Goal: Obtain resource: Obtain resource

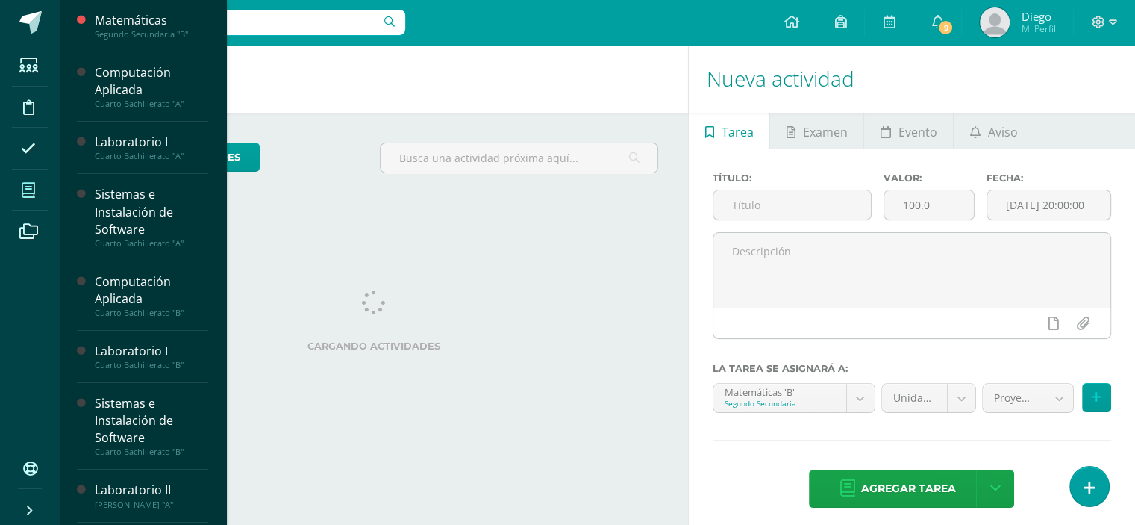
click at [33, 195] on icon at bounding box center [28, 190] width 13 height 15
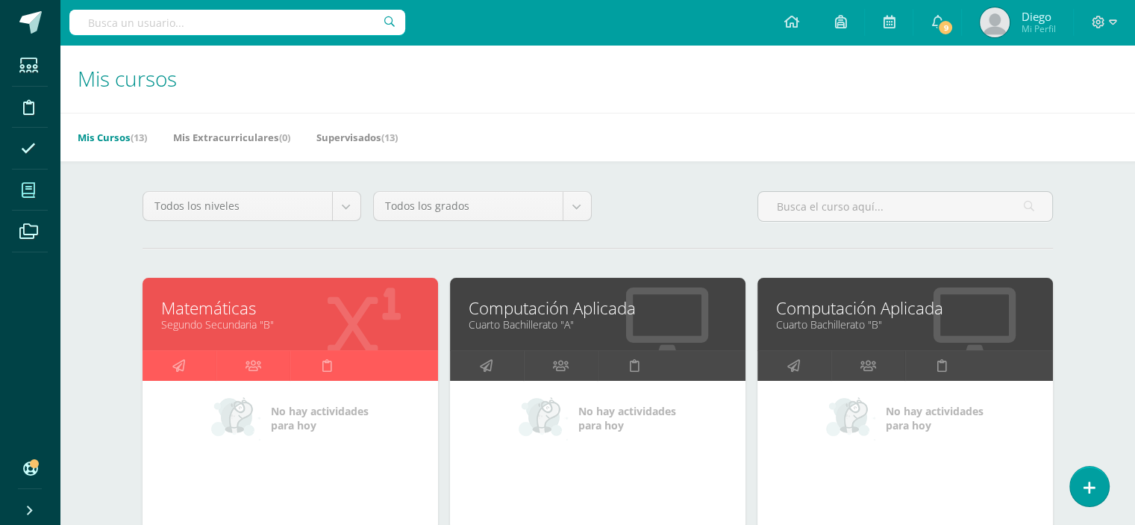
click at [228, 322] on link "Segundo Secundaria "B"" at bounding box center [290, 324] width 258 height 14
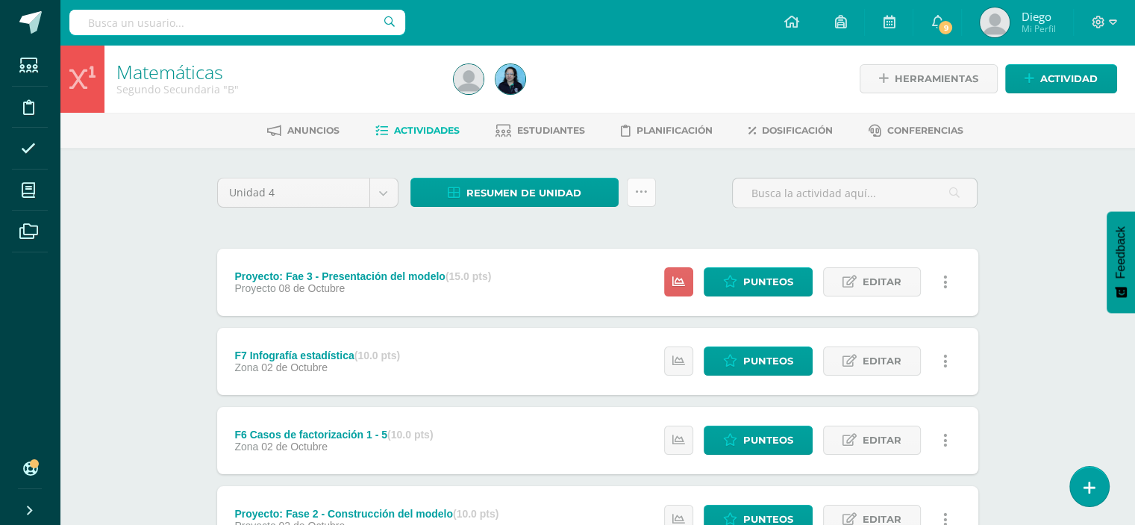
click at [645, 196] on icon at bounding box center [641, 192] width 13 height 13
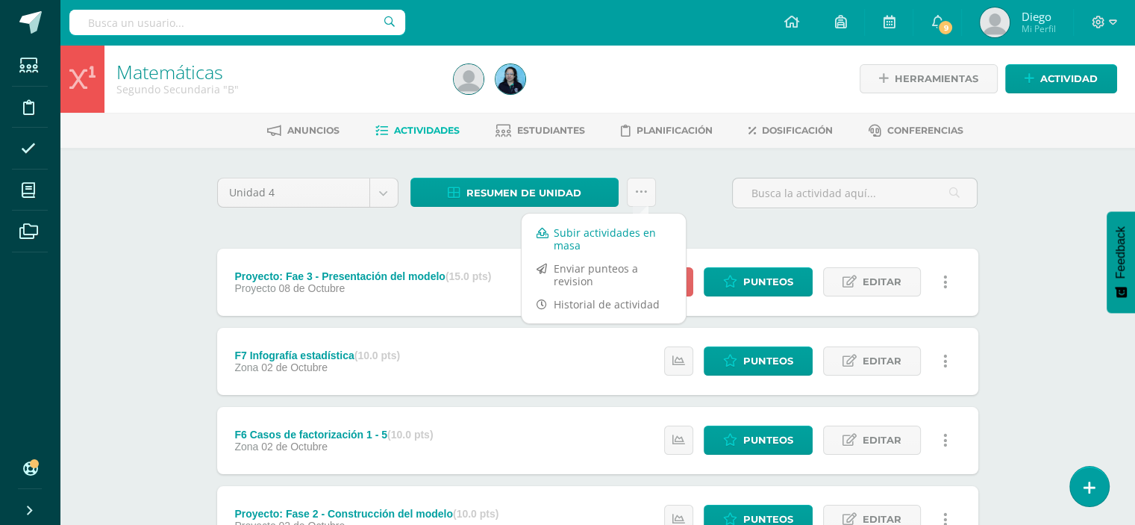
click at [645, 236] on link "Subir actividades en masa" at bounding box center [604, 239] width 164 height 36
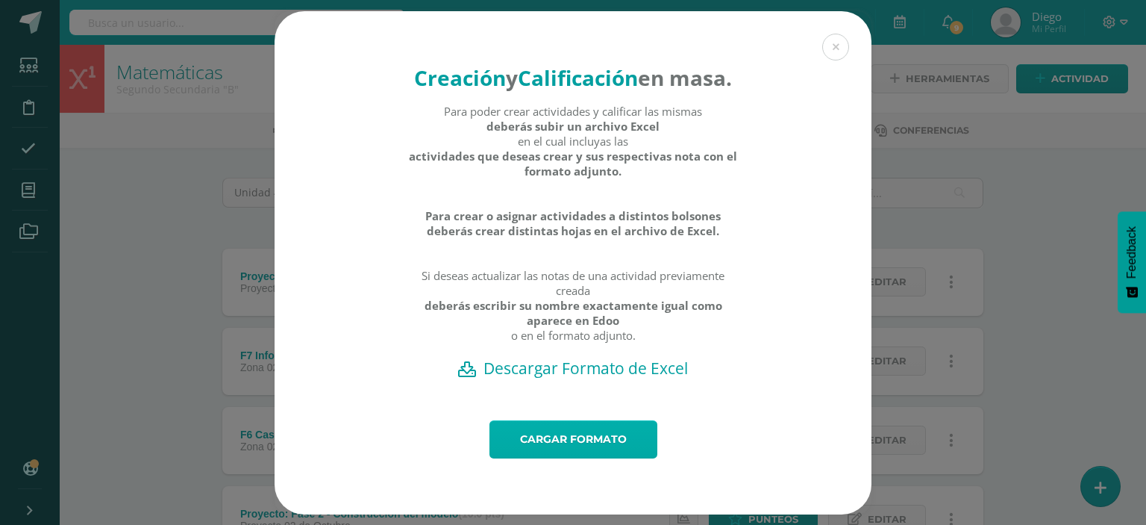
click at [603, 455] on link "Cargar formato" at bounding box center [574, 439] width 168 height 38
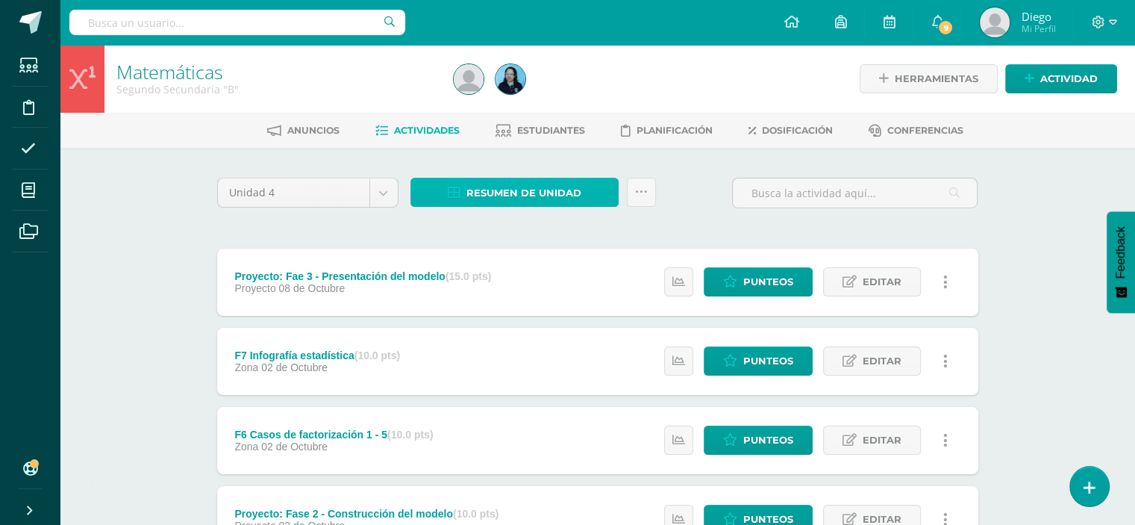
click at [545, 181] on span "Resumen de unidad" at bounding box center [524, 193] width 115 height 28
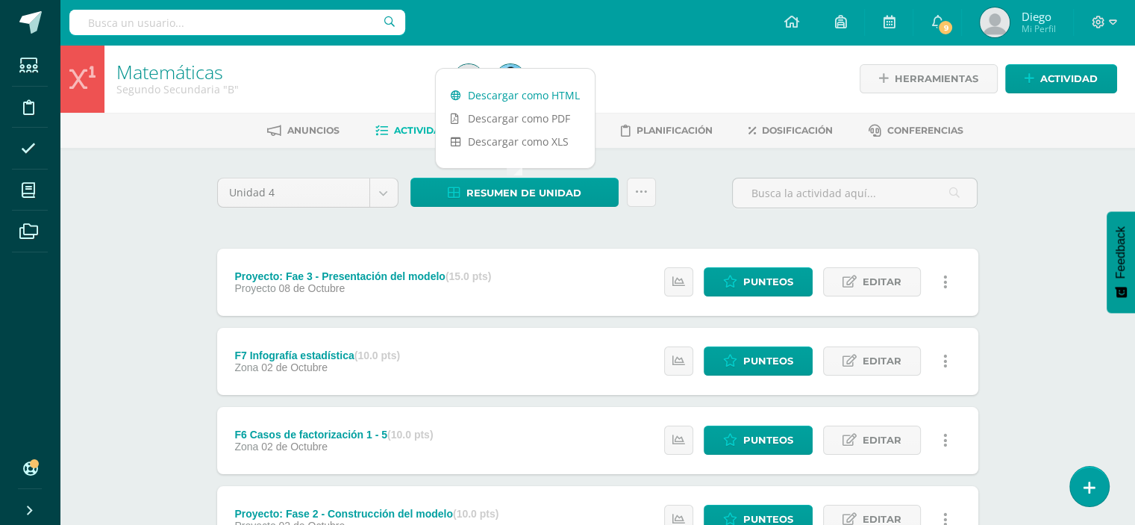
click at [544, 95] on link "Descargar como HTML" at bounding box center [515, 95] width 159 height 23
click at [692, 191] on div "Unidad 4 Unidad 1 Unidad 2 Unidad 3 Unidad 4 Resumen de unidad Subir actividade…" at bounding box center [597, 199] width 773 height 43
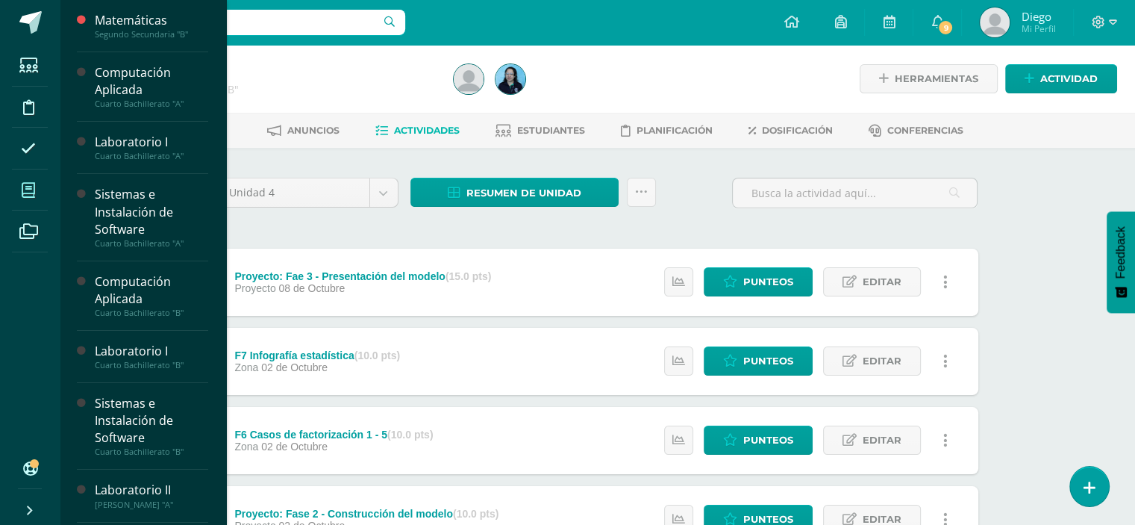
click at [31, 181] on span at bounding box center [29, 190] width 34 height 34
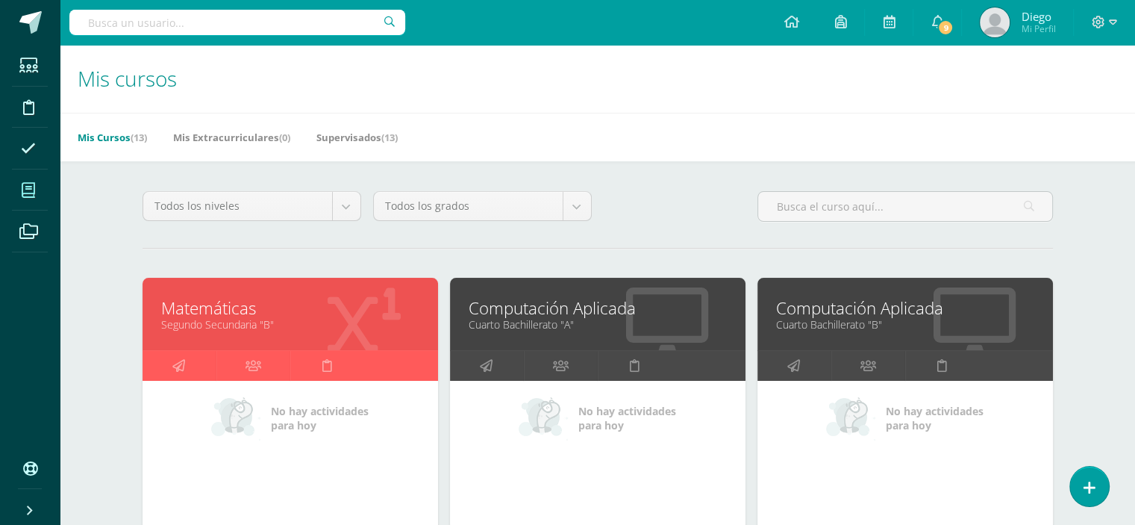
click at [528, 337] on div "Computación Aplicada Cuarto Bachillerato "A"" at bounding box center [598, 314] width 296 height 72
click at [537, 313] on link "Computación Aplicada" at bounding box center [598, 307] width 258 height 23
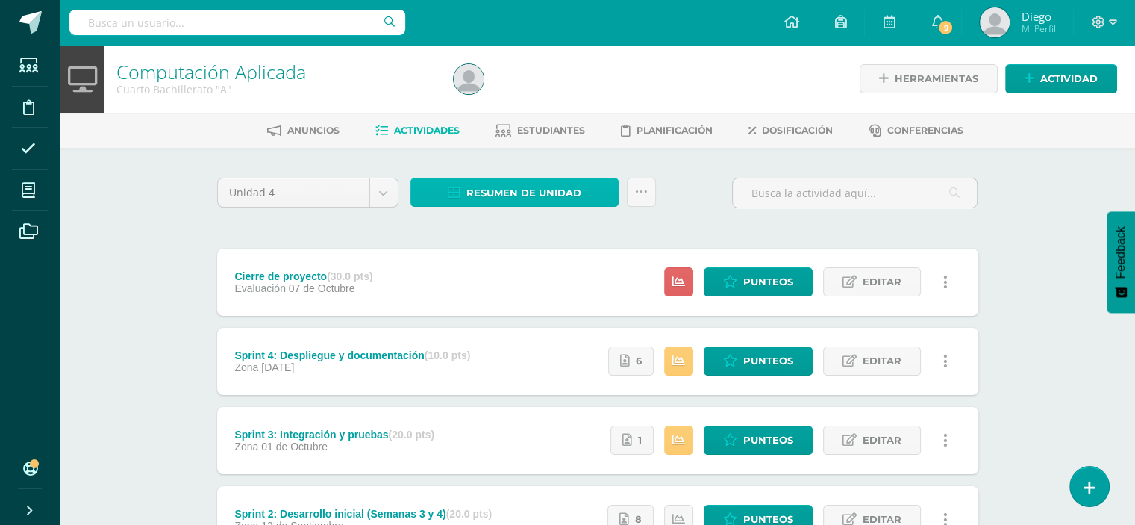
click at [581, 193] on link "Resumen de unidad" at bounding box center [515, 192] width 208 height 29
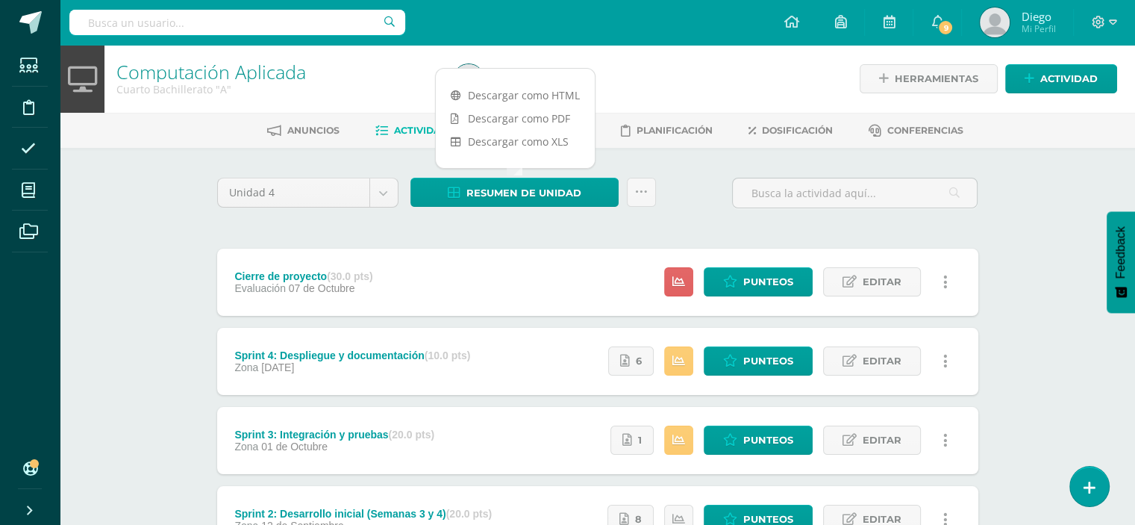
click at [678, 196] on div "Unidad 4 Unidad 1 Unidad 2 Unidad 3 Unidad 4 Resumen de unidad Subir actividade…" at bounding box center [597, 199] width 773 height 43
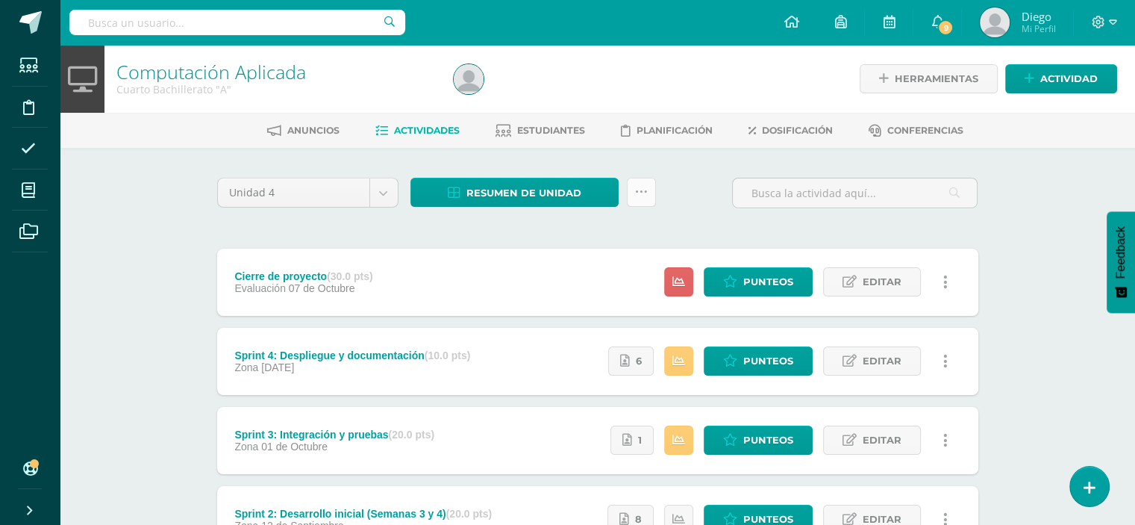
click at [642, 190] on icon at bounding box center [641, 192] width 13 height 13
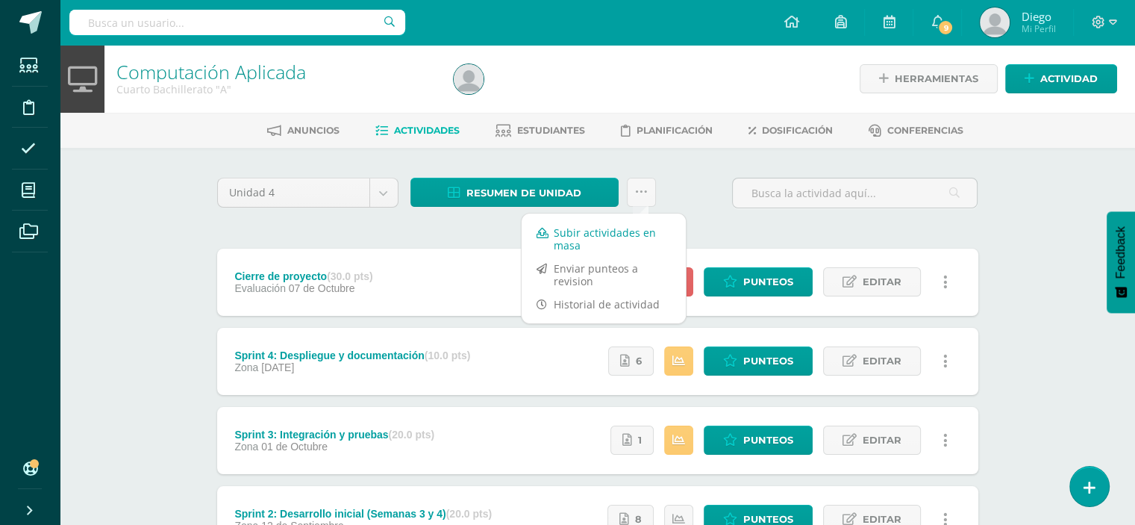
click at [633, 226] on link "Subir actividades en masa" at bounding box center [604, 239] width 164 height 36
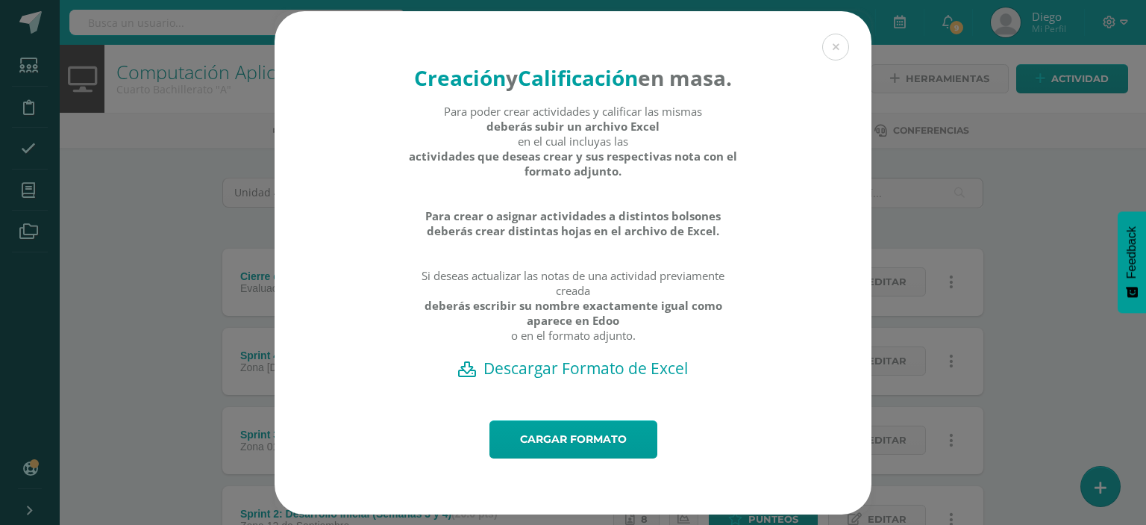
click at [581, 378] on h2 "Descargar Formato de Excel" at bounding box center [573, 368] width 545 height 21
click at [836, 41] on button at bounding box center [836, 47] width 27 height 27
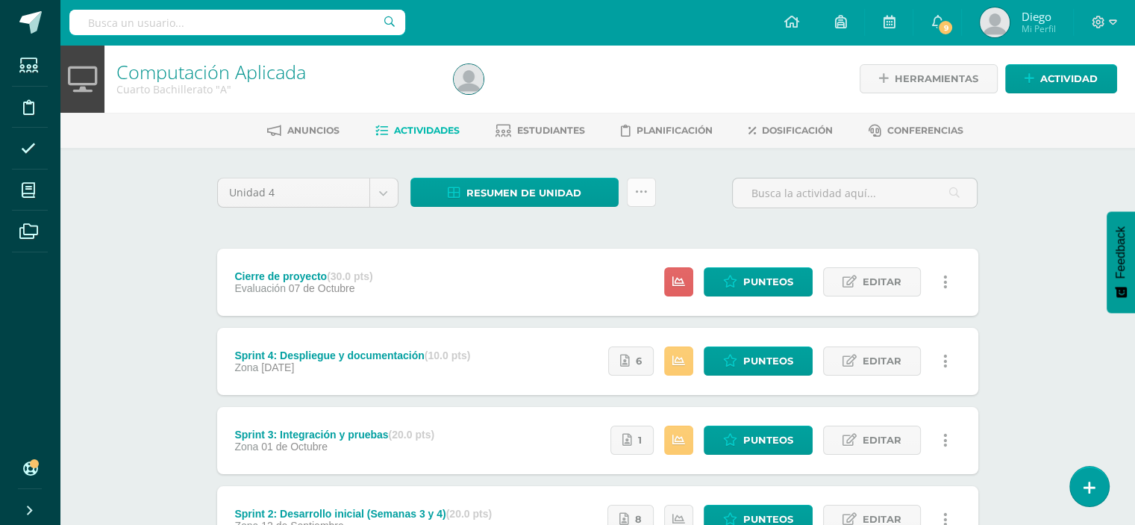
click at [642, 201] on link at bounding box center [641, 192] width 29 height 29
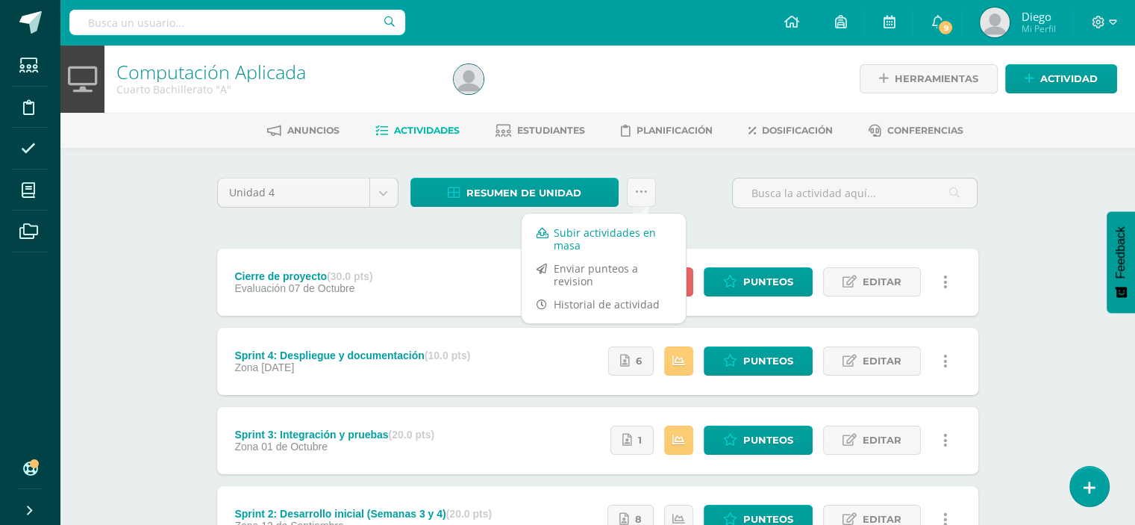
click at [594, 246] on link "Subir actividades en masa" at bounding box center [604, 239] width 164 height 36
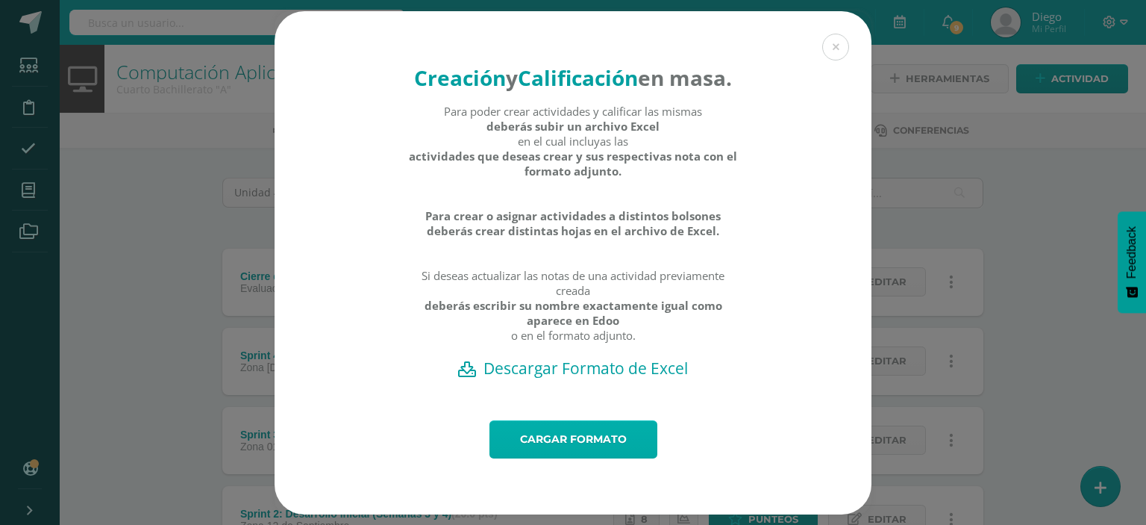
click at [552, 458] on link "Cargar formato" at bounding box center [574, 439] width 168 height 38
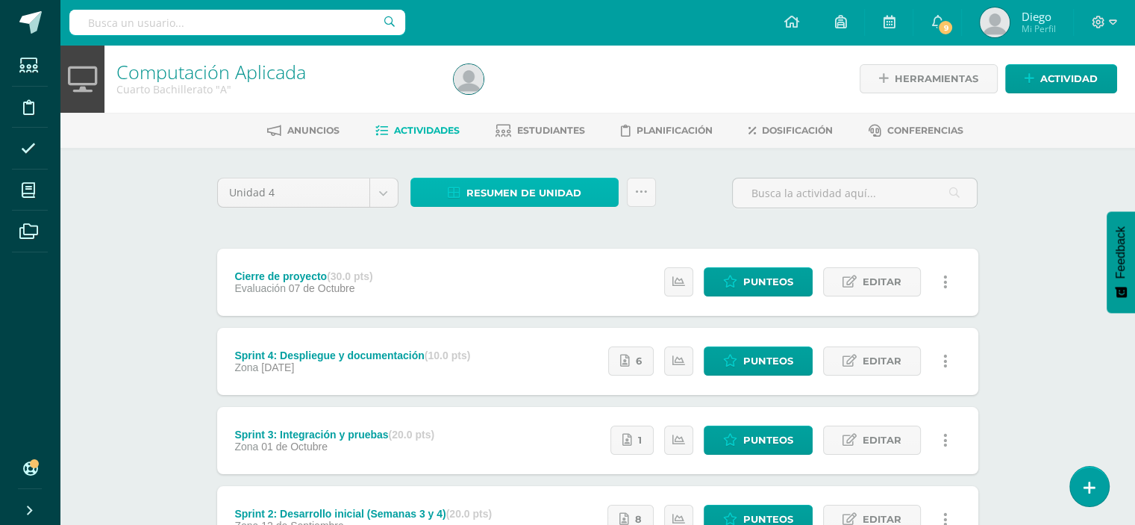
click at [491, 196] on span "Resumen de unidad" at bounding box center [524, 193] width 115 height 28
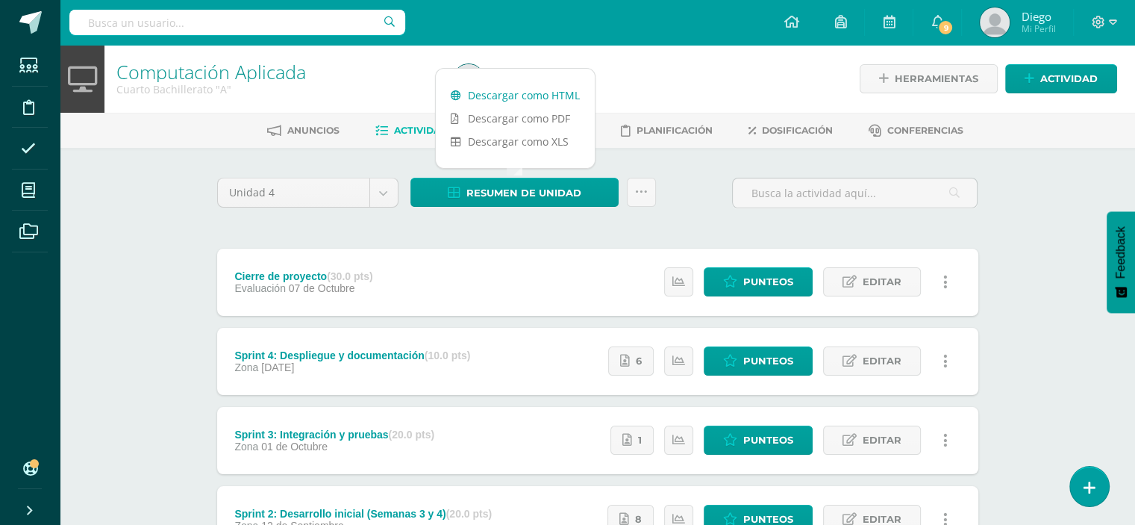
click at [510, 92] on link "Descargar como HTML" at bounding box center [515, 95] width 159 height 23
click at [689, 190] on div "Unidad 4 Unidad 1 Unidad 2 Unidad 3 Unidad 4 Resumen de unidad Subir actividade…" at bounding box center [597, 199] width 773 height 43
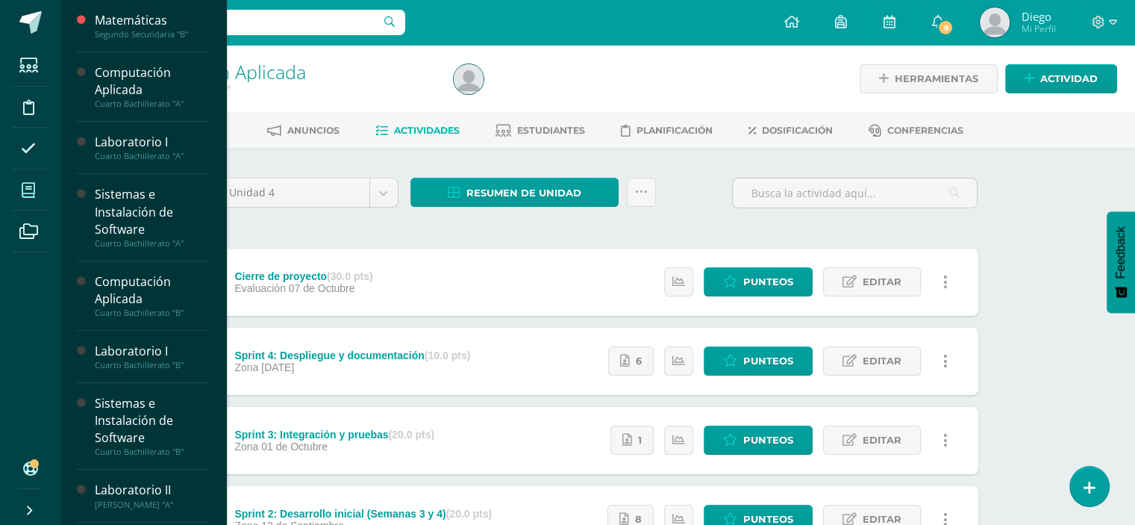
click at [39, 194] on span at bounding box center [29, 190] width 34 height 34
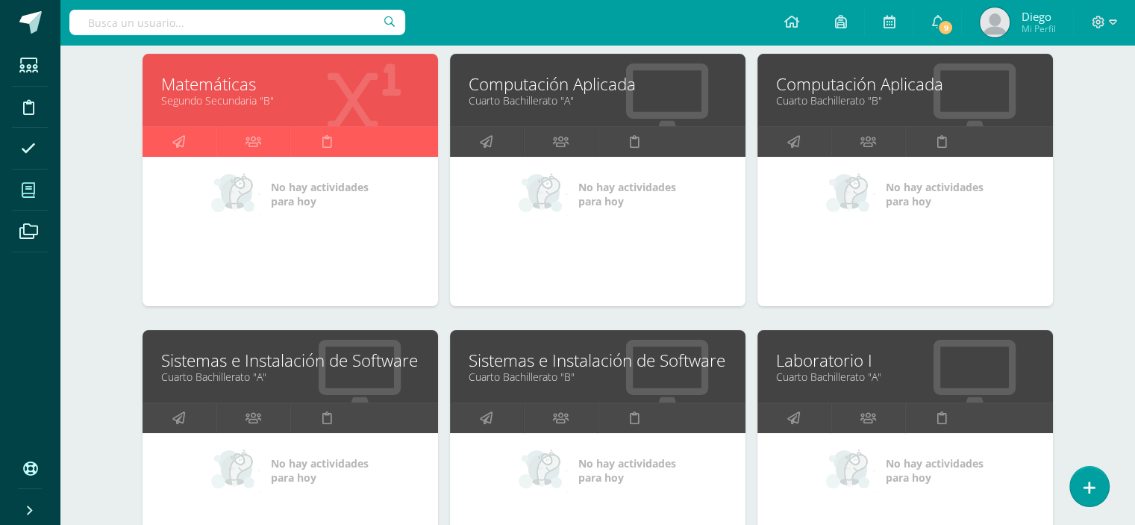
scroll to position [373, 0]
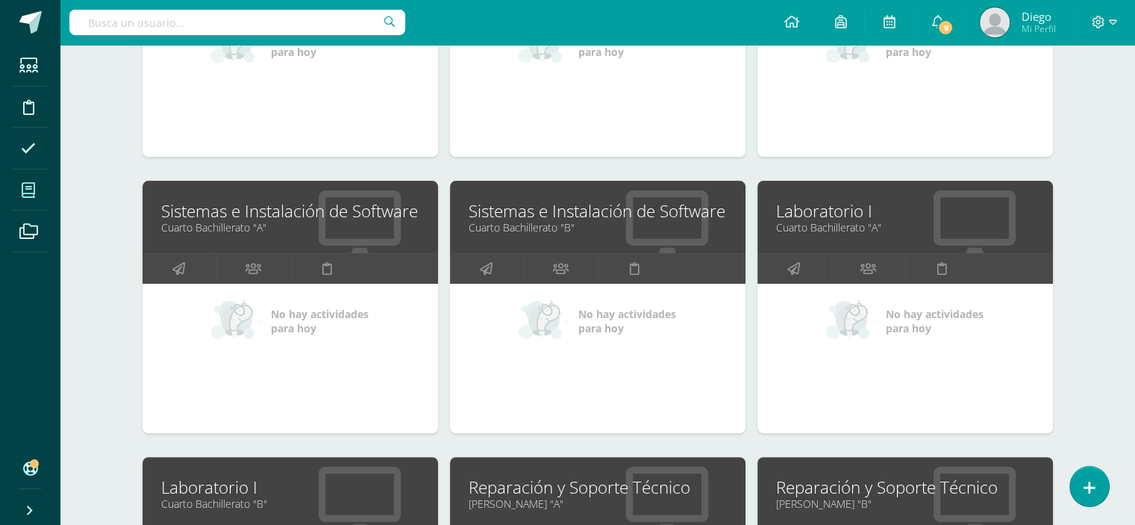
click at [266, 222] on link "Cuarto Bachillerato "A"" at bounding box center [290, 227] width 258 height 14
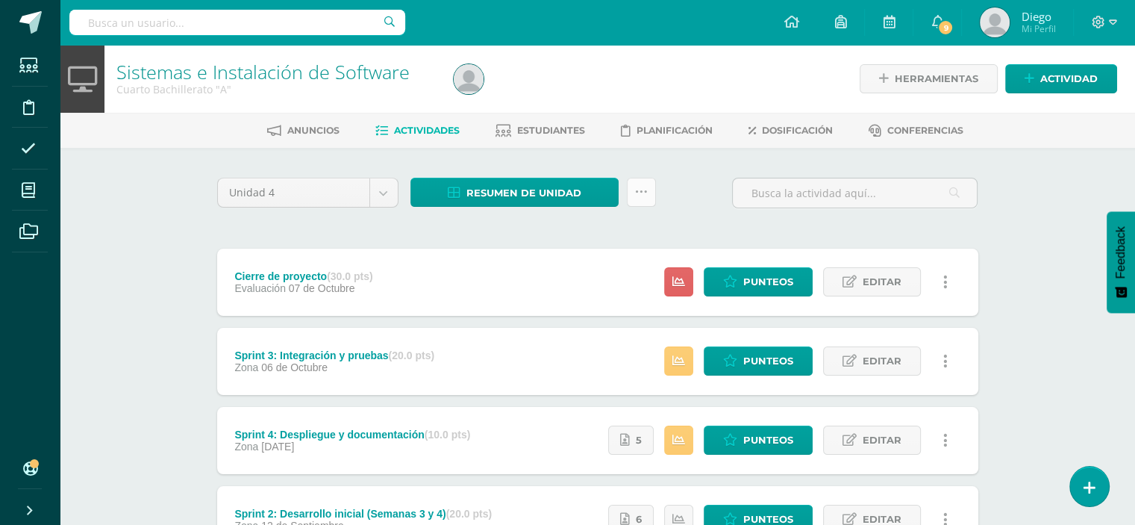
click at [644, 198] on link at bounding box center [641, 192] width 29 height 29
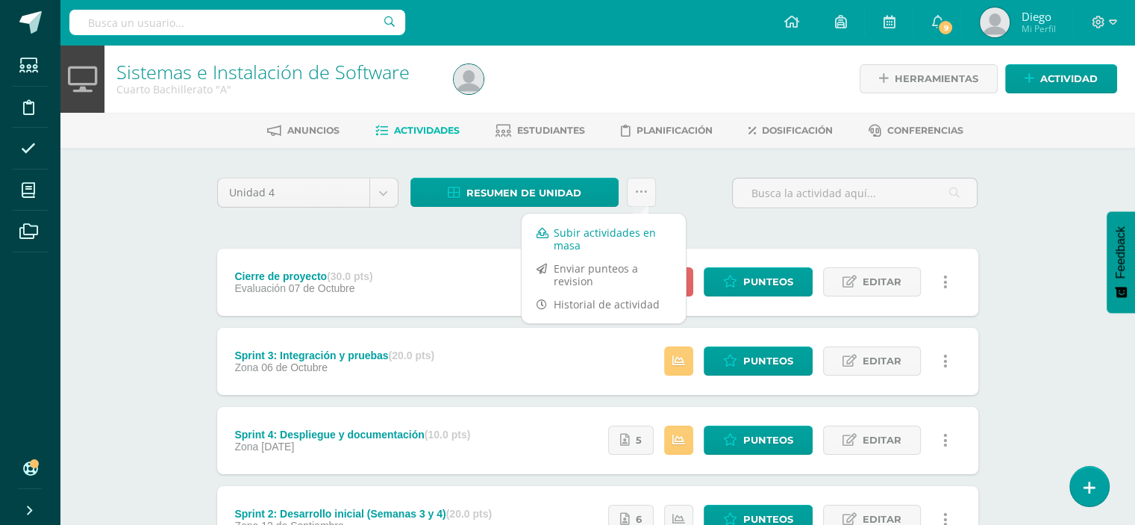
click at [625, 230] on link "Subir actividades en masa" at bounding box center [604, 239] width 164 height 36
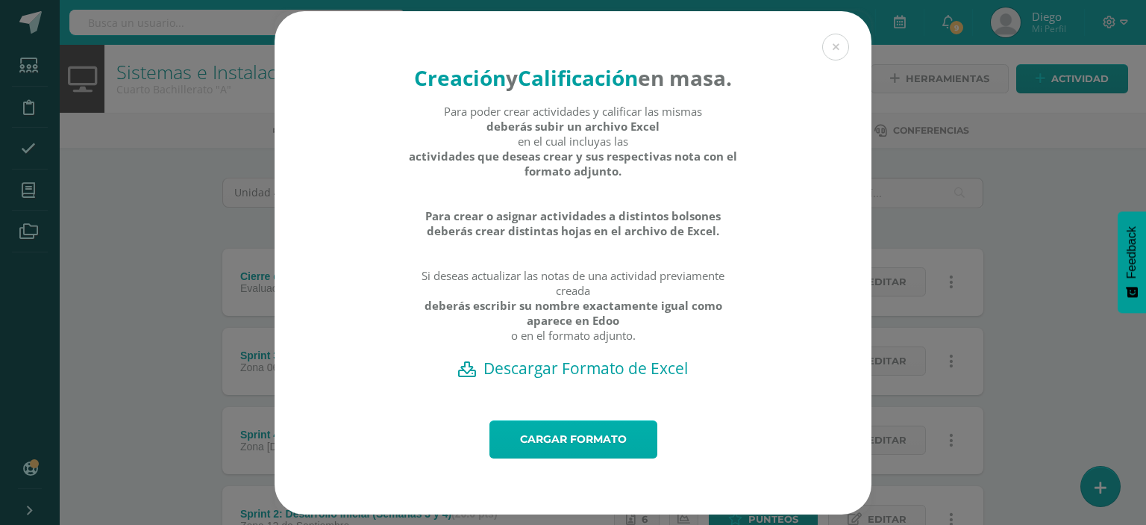
click at [553, 456] on link "Cargar formato" at bounding box center [574, 439] width 168 height 38
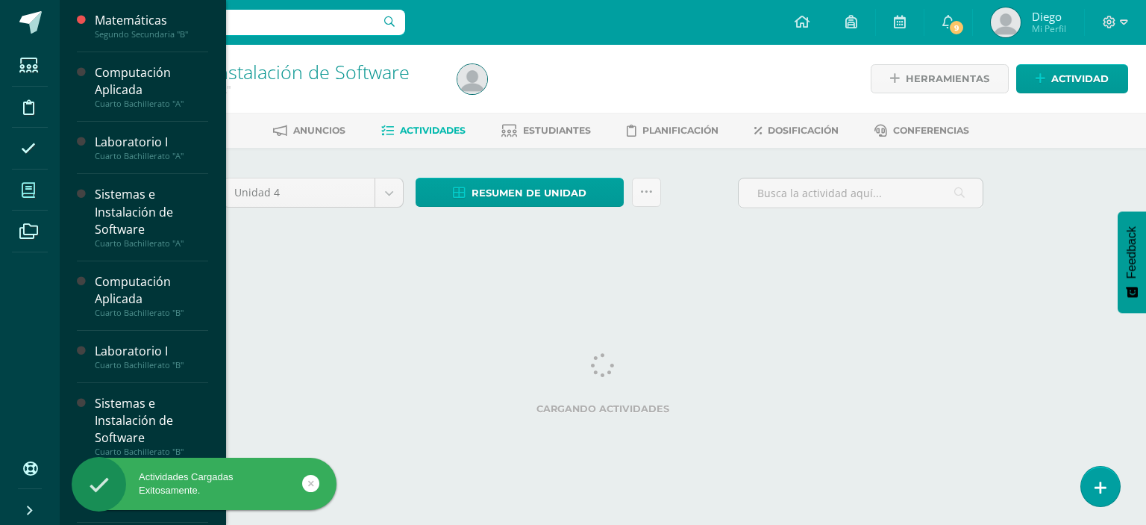
click at [36, 196] on span at bounding box center [29, 190] width 34 height 34
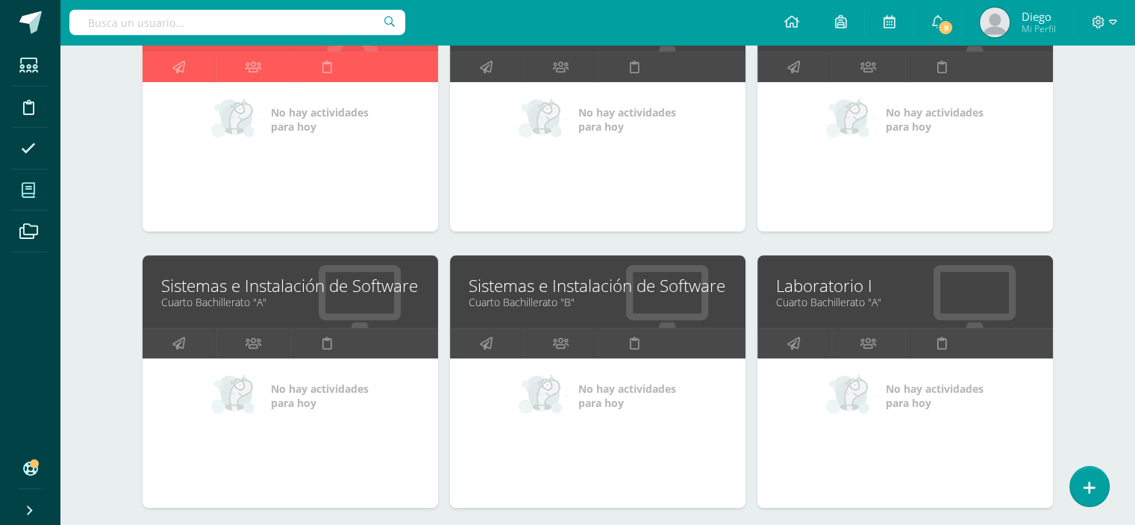
scroll to position [373, 0]
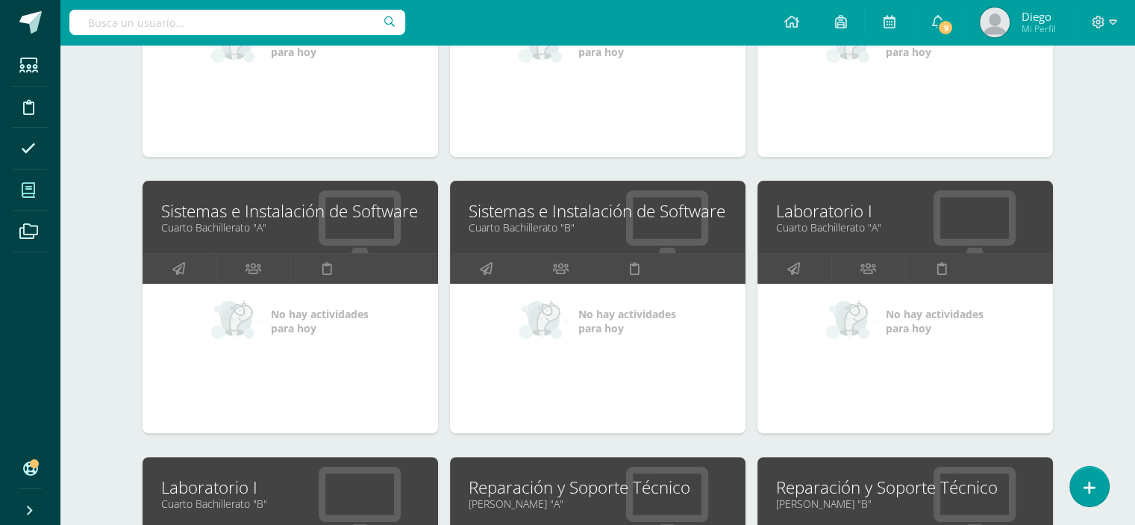
click at [833, 220] on link "Cuarto Bachillerato "A"" at bounding box center [905, 227] width 258 height 14
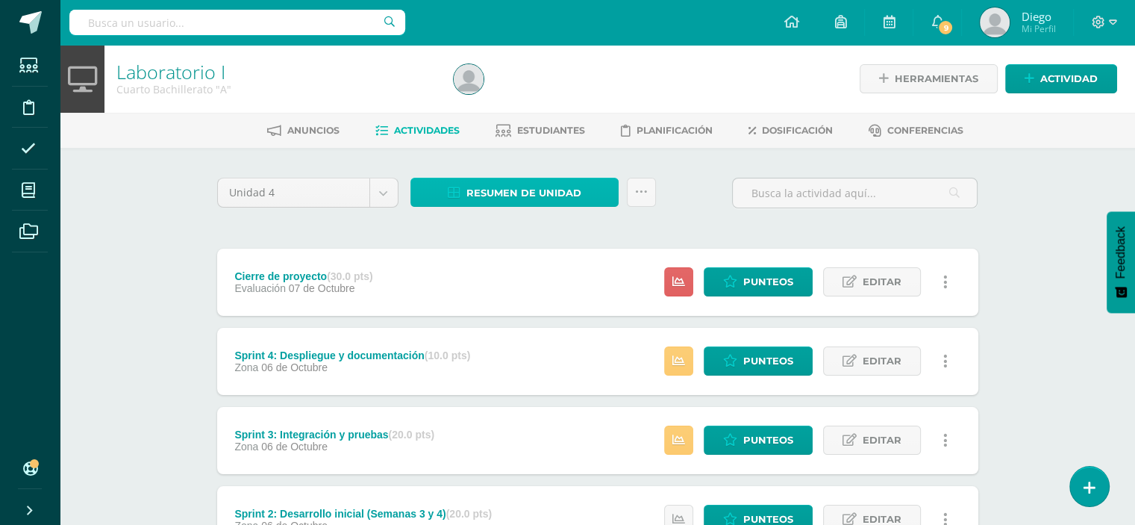
click at [563, 196] on span "Resumen de unidad" at bounding box center [524, 193] width 115 height 28
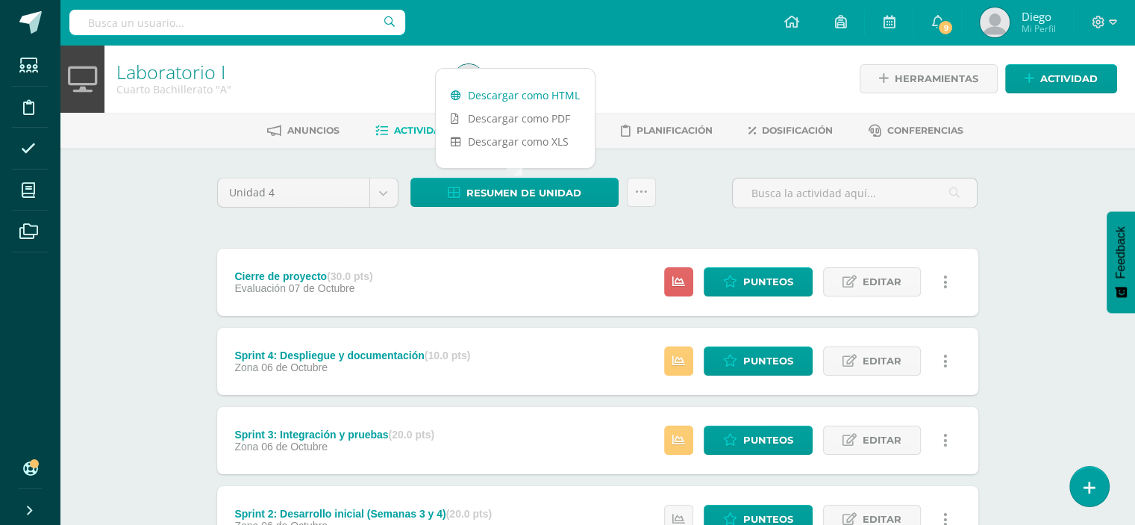
click at [569, 98] on link "Descargar como HTML" at bounding box center [515, 95] width 159 height 23
click at [645, 193] on icon at bounding box center [641, 192] width 13 height 13
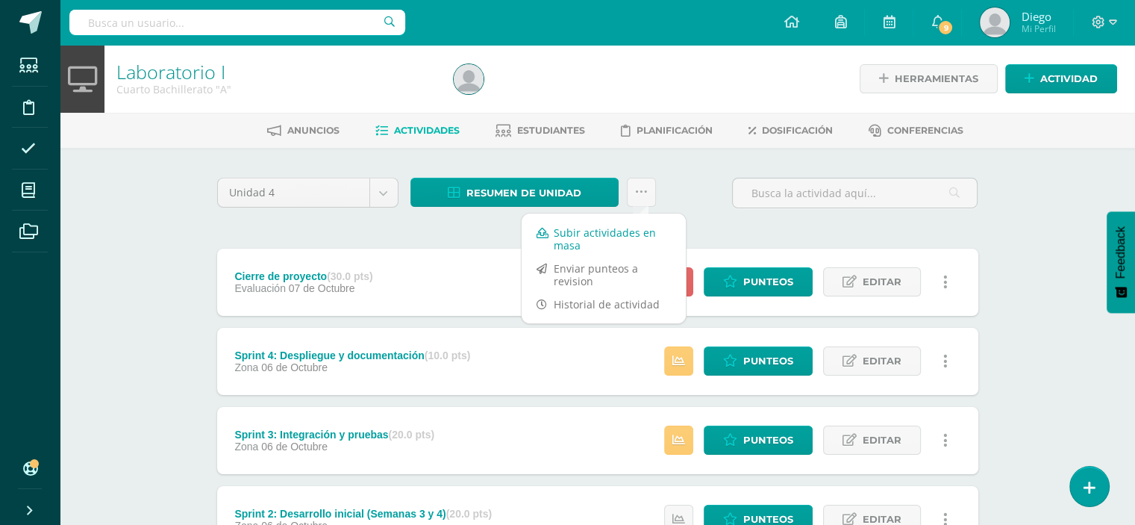
click at [615, 236] on link "Subir actividades en masa" at bounding box center [604, 239] width 164 height 36
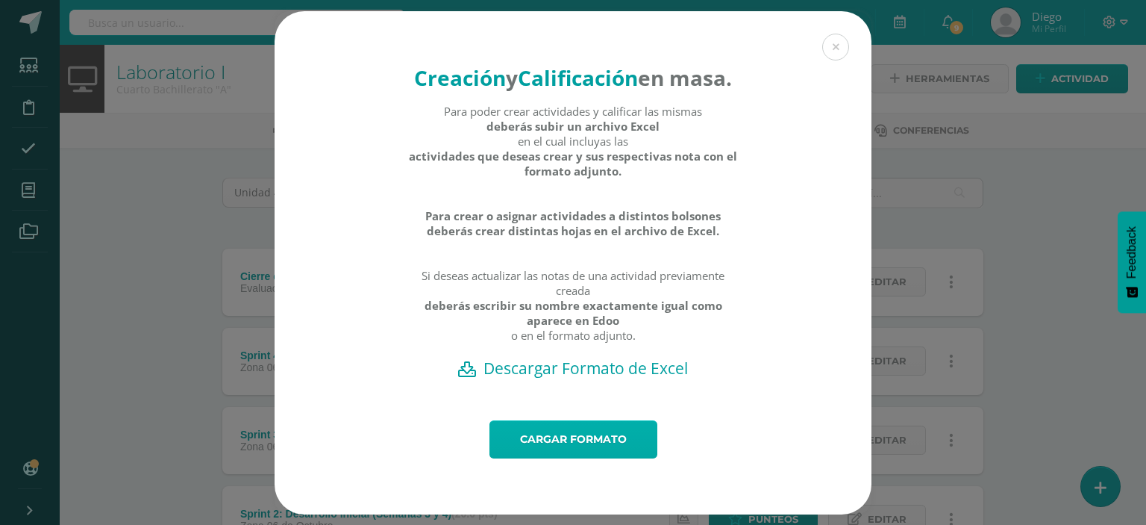
click at [569, 451] on link "Cargar formato" at bounding box center [574, 439] width 168 height 38
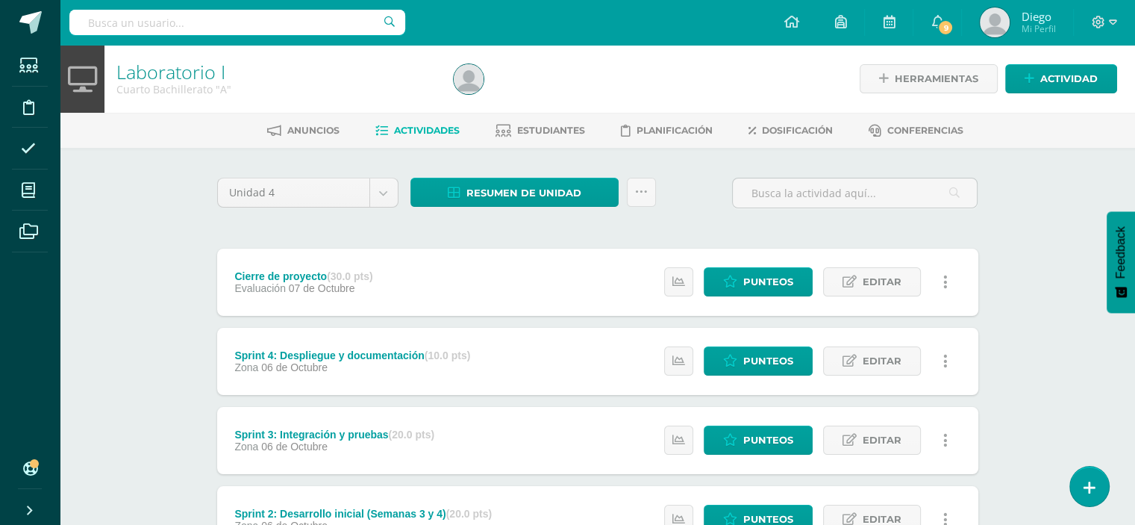
click at [695, 187] on div "Unidad 4 Unidad 1 Unidad 2 Unidad 3 Unidad 4 Resumen de unidad Descargar como H…" at bounding box center [597, 199] width 773 height 43
click at [45, 20] on link at bounding box center [30, 22] width 60 height 45
